Goal: Information Seeking & Learning: Learn about a topic

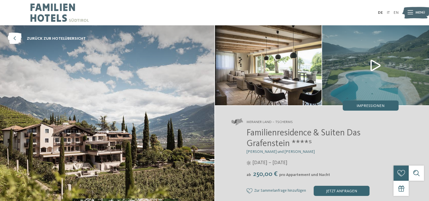
click at [377, 108] on span "Impressionen" at bounding box center [370, 106] width 28 height 4
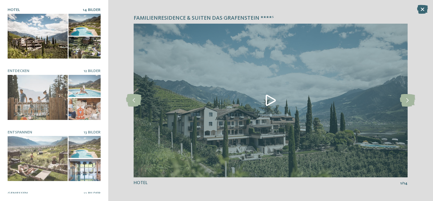
click at [269, 99] on img at bounding box center [271, 101] width 274 height 154
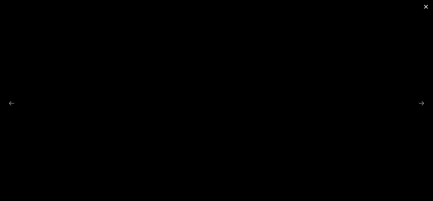
click at [424, 8] on span at bounding box center [426, 6] width 14 height 13
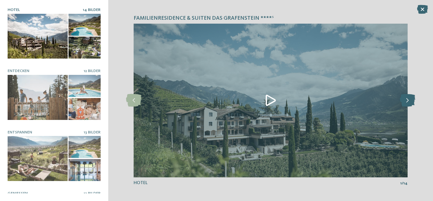
click at [408, 97] on icon at bounding box center [407, 100] width 15 height 13
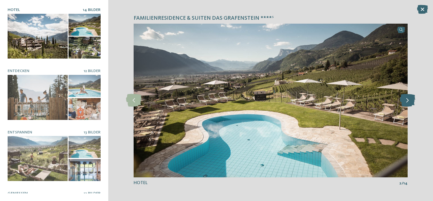
click at [408, 96] on icon at bounding box center [407, 100] width 15 height 13
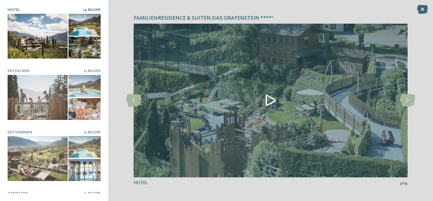
click at [273, 99] on img at bounding box center [271, 101] width 274 height 154
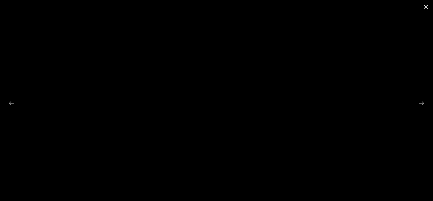
click at [425, 9] on span at bounding box center [426, 6] width 14 height 13
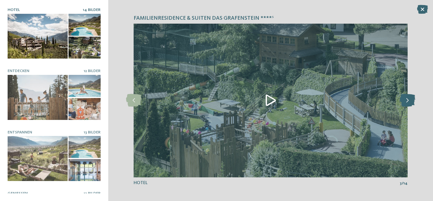
click at [408, 100] on icon at bounding box center [407, 100] width 15 height 13
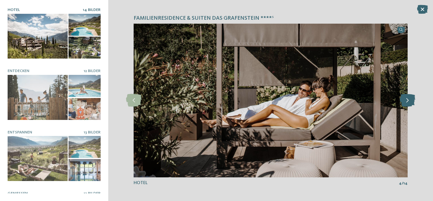
click at [408, 100] on icon at bounding box center [407, 100] width 15 height 13
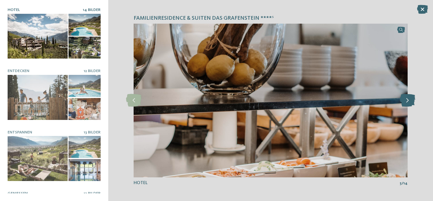
click at [408, 100] on icon at bounding box center [407, 100] width 15 height 13
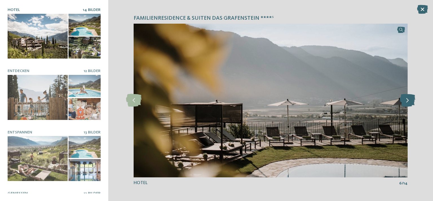
click at [408, 100] on icon at bounding box center [407, 100] width 15 height 13
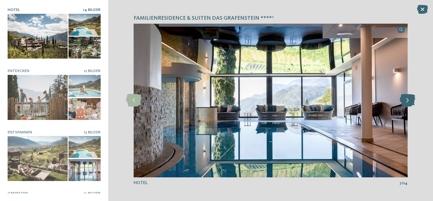
click at [408, 100] on icon at bounding box center [407, 100] width 15 height 13
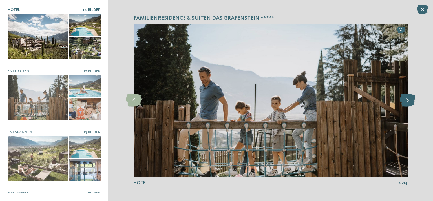
click at [408, 100] on icon at bounding box center [407, 100] width 15 height 13
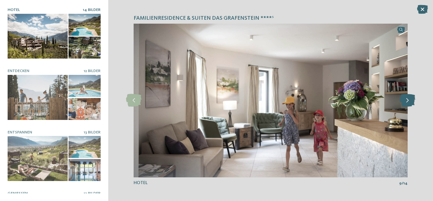
click at [408, 100] on icon at bounding box center [407, 100] width 15 height 13
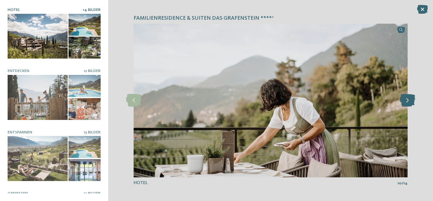
click at [408, 100] on icon at bounding box center [407, 100] width 15 height 13
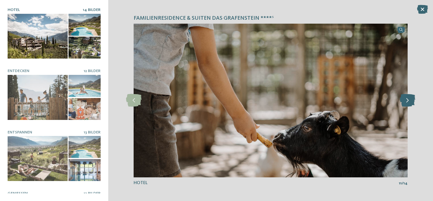
click at [408, 100] on icon at bounding box center [407, 100] width 15 height 13
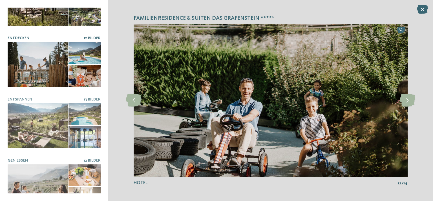
scroll to position [28, 0]
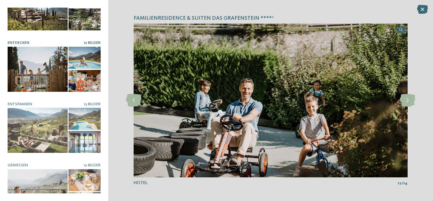
click at [48, 62] on div at bounding box center [38, 69] width 60 height 45
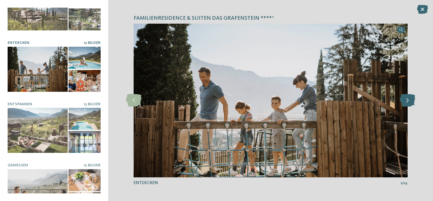
click at [408, 99] on icon at bounding box center [407, 100] width 15 height 13
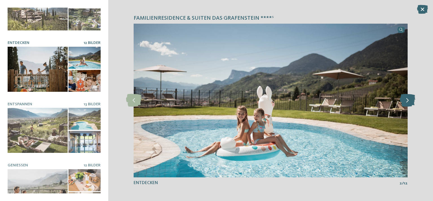
click at [408, 99] on icon at bounding box center [407, 100] width 15 height 13
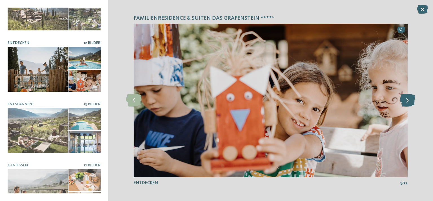
click at [408, 99] on icon at bounding box center [407, 100] width 15 height 13
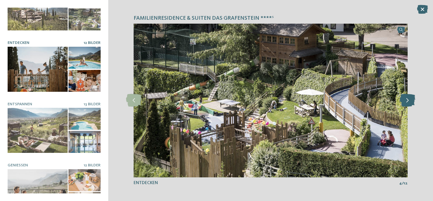
click at [408, 99] on icon at bounding box center [407, 100] width 15 height 13
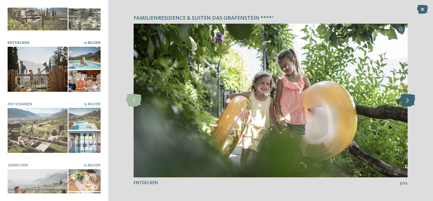
click at [408, 99] on icon at bounding box center [407, 100] width 15 height 13
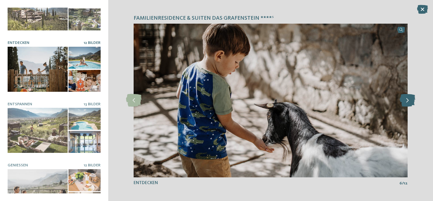
click at [408, 99] on icon at bounding box center [407, 100] width 15 height 13
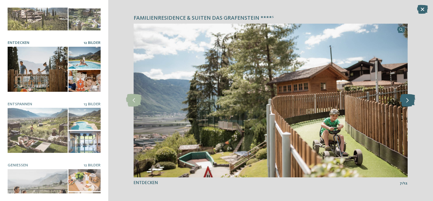
click at [408, 99] on icon at bounding box center [407, 100] width 15 height 13
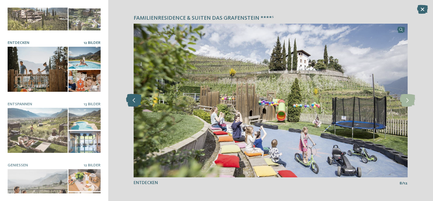
click at [131, 99] on icon at bounding box center [133, 100] width 15 height 13
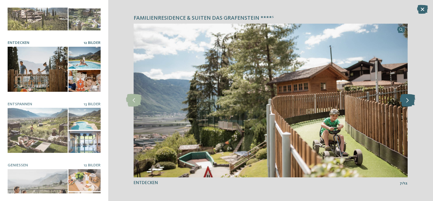
click at [411, 102] on icon at bounding box center [407, 100] width 15 height 13
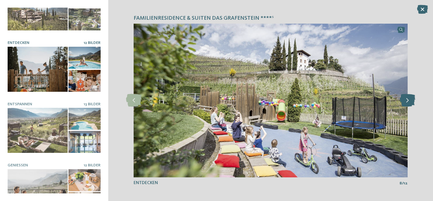
click at [411, 102] on icon at bounding box center [407, 100] width 15 height 13
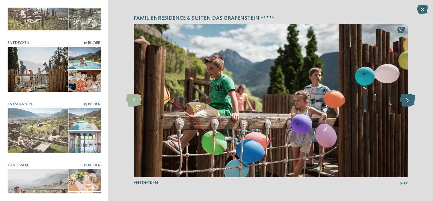
click at [411, 102] on icon at bounding box center [407, 100] width 15 height 13
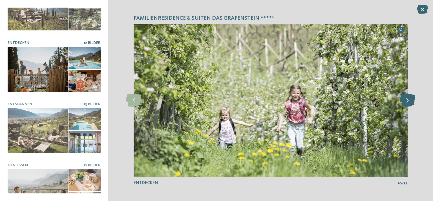
click at [411, 102] on icon at bounding box center [407, 100] width 15 height 13
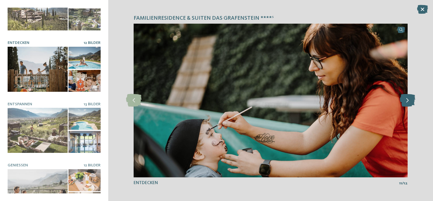
click at [411, 102] on icon at bounding box center [407, 100] width 15 height 13
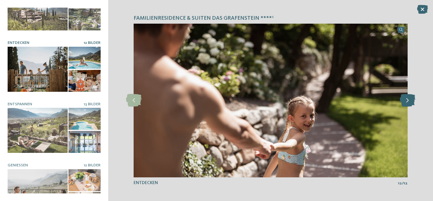
click at [411, 102] on icon at bounding box center [407, 100] width 15 height 13
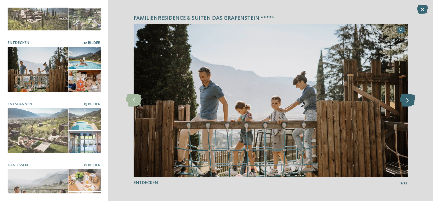
click at [411, 102] on icon at bounding box center [407, 100] width 15 height 13
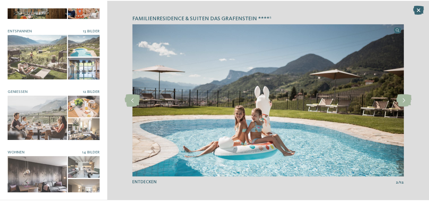
scroll to position [103, 0]
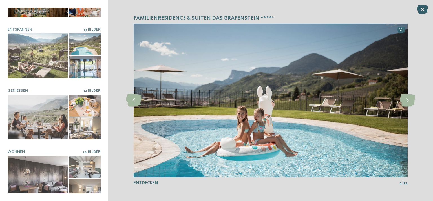
click at [422, 10] on icon at bounding box center [422, 9] width 11 height 9
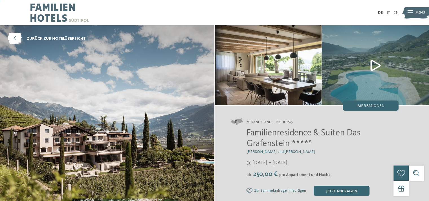
scroll to position [28, 0]
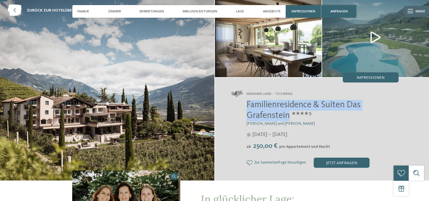
drag, startPoint x: 246, startPoint y: 103, endPoint x: 287, endPoint y: 116, distance: 43.7
click at [287, 116] on div "Familienresidence & Suiten Das Grafenstein ****ˢ Alexandra, Charlotte und Isabe…" at bounding box center [314, 134] width 167 height 68
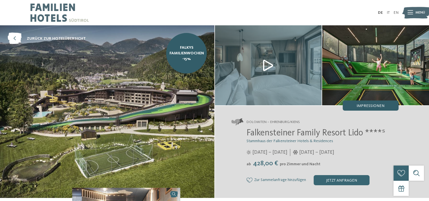
click at [369, 106] on span "Impressionen" at bounding box center [370, 106] width 28 height 4
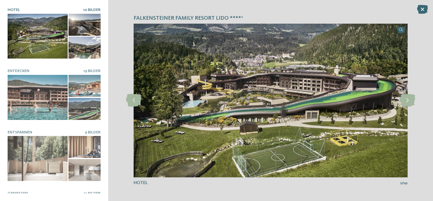
click at [349, 143] on img at bounding box center [271, 101] width 274 height 154
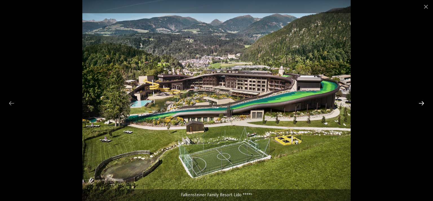
click at [422, 104] on div at bounding box center [421, 103] width 12 height 11
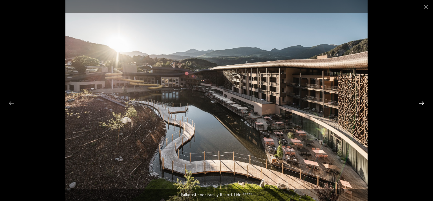
click at [422, 103] on div at bounding box center [421, 103] width 12 height 11
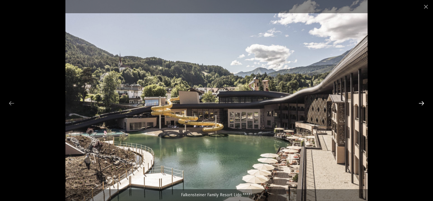
click at [422, 103] on div at bounding box center [421, 103] width 12 height 11
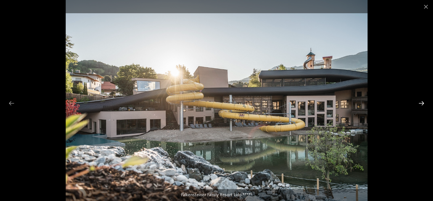
click at [422, 101] on div at bounding box center [421, 103] width 12 height 11
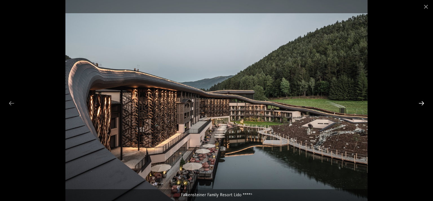
click at [422, 101] on div at bounding box center [421, 103] width 12 height 11
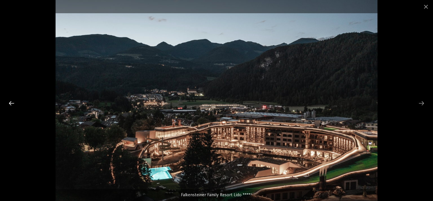
click at [9, 103] on div at bounding box center [12, 103] width 12 height 11
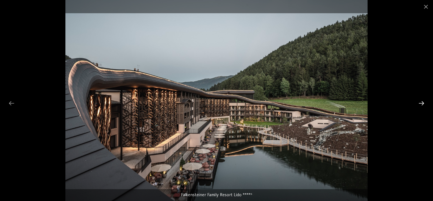
click at [423, 102] on div at bounding box center [421, 103] width 12 height 11
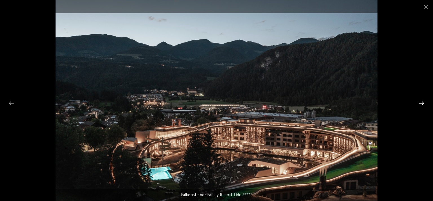
click at [423, 102] on div at bounding box center [421, 103] width 12 height 11
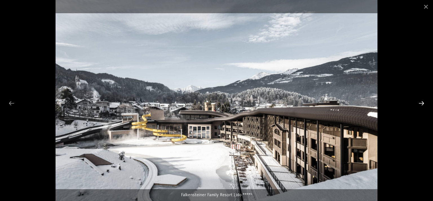
click at [420, 104] on div at bounding box center [421, 103] width 12 height 11
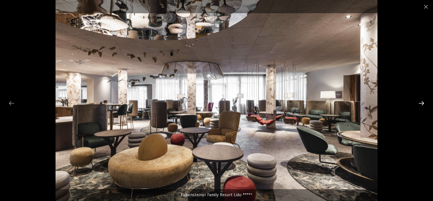
click at [420, 104] on div at bounding box center [421, 103] width 12 height 11
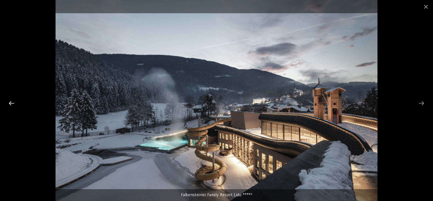
click at [8, 104] on div at bounding box center [12, 103] width 12 height 11
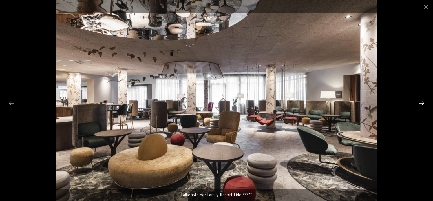
click at [421, 104] on div at bounding box center [421, 103] width 12 height 11
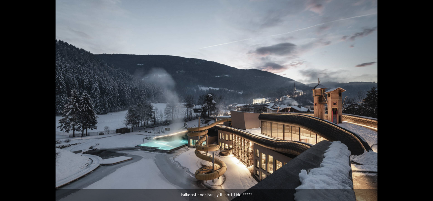
click at [421, 104] on div at bounding box center [424, 103] width 12 height 11
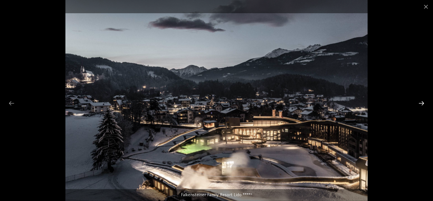
click at [421, 104] on div at bounding box center [421, 103] width 12 height 11
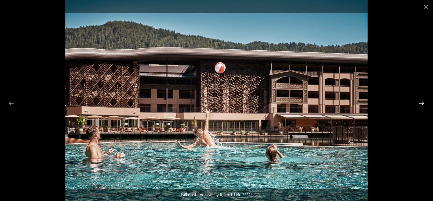
click at [421, 104] on div at bounding box center [421, 103] width 12 height 11
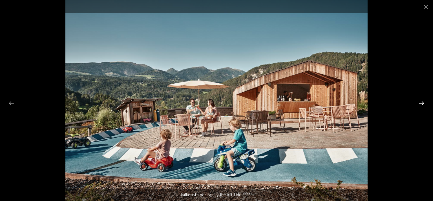
click at [421, 104] on div at bounding box center [421, 103] width 12 height 11
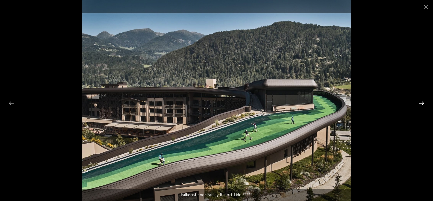
click at [421, 104] on div at bounding box center [421, 103] width 12 height 11
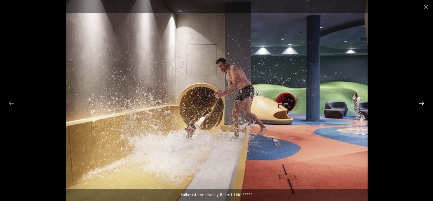
click at [421, 104] on div at bounding box center [421, 103] width 12 height 11
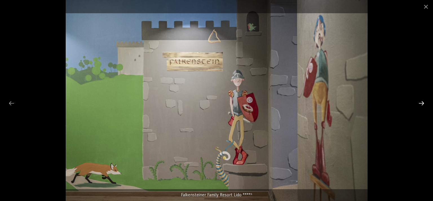
click at [421, 104] on div at bounding box center [421, 103] width 12 height 11
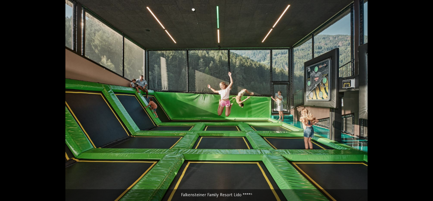
click at [421, 104] on div at bounding box center [424, 103] width 12 height 11
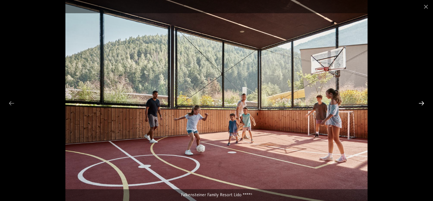
click at [421, 104] on div at bounding box center [421, 103] width 12 height 11
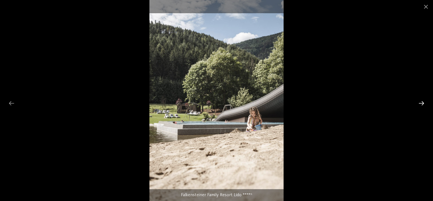
click at [421, 104] on div at bounding box center [421, 103] width 12 height 11
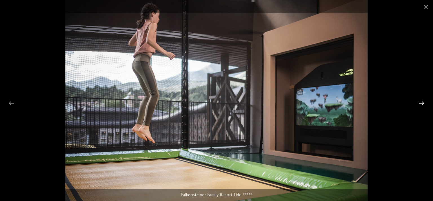
click at [421, 104] on div at bounding box center [421, 103] width 12 height 11
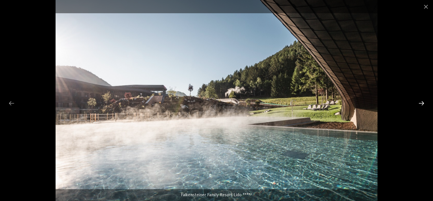
click at [421, 104] on div at bounding box center [421, 103] width 12 height 11
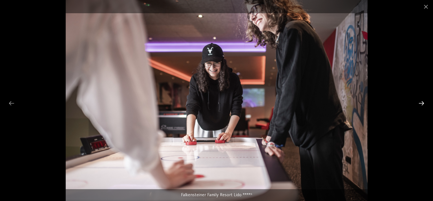
click at [421, 104] on div at bounding box center [421, 103] width 12 height 11
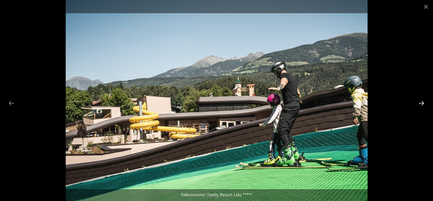
click at [421, 104] on div at bounding box center [421, 103] width 12 height 11
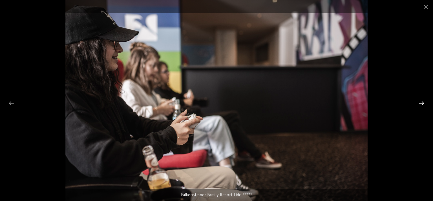
click at [421, 104] on div at bounding box center [421, 103] width 12 height 11
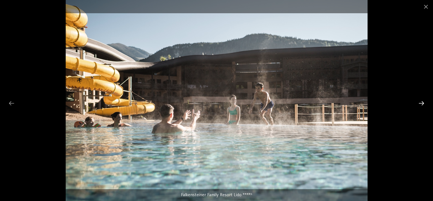
click at [421, 104] on div at bounding box center [421, 103] width 12 height 11
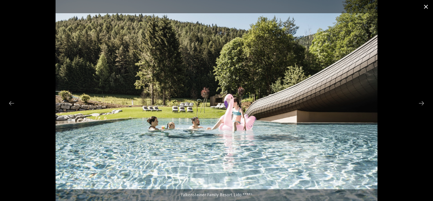
click at [426, 6] on span at bounding box center [426, 6] width 14 height 13
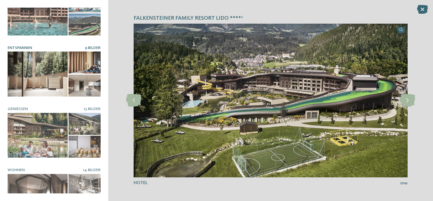
scroll to position [103, 0]
